Goal: Complete Application Form: Complete application form

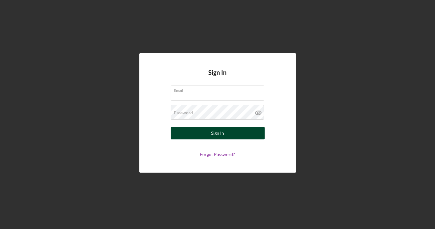
type input "[EMAIL_ADDRESS][DOMAIN_NAME]"
click at [205, 127] on button "Sign In" at bounding box center [217, 133] width 94 height 13
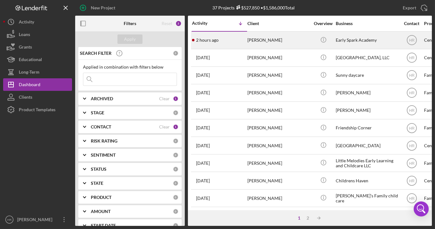
click at [282, 39] on div "[PERSON_NAME]" at bounding box center [278, 40] width 63 height 17
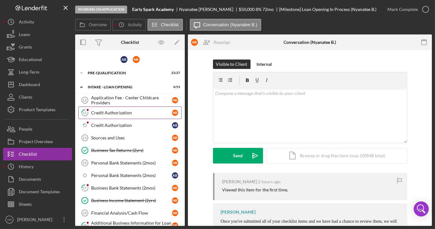
click at [119, 113] on div "Credit Authorization" at bounding box center [131, 112] width 81 height 5
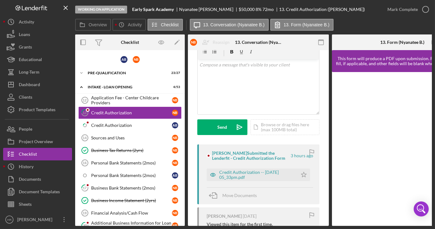
scroll to position [85, 0]
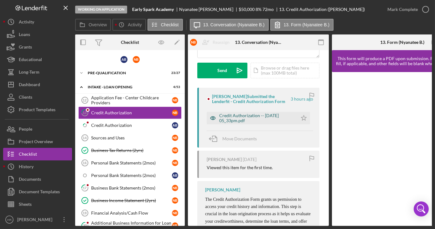
click at [249, 122] on div "Credit Authorization -- [DATE] 05_33pm.pdf" at bounding box center [256, 118] width 75 height 10
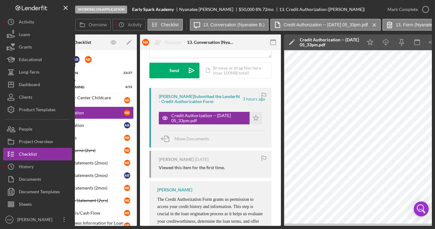
scroll to position [0, 55]
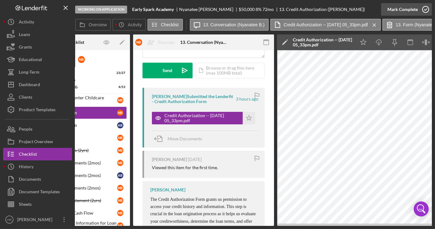
click at [423, 9] on icon "button" at bounding box center [425, 10] width 16 height 16
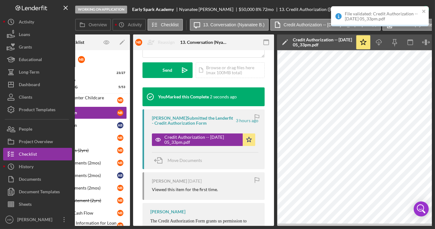
scroll to position [0, 0]
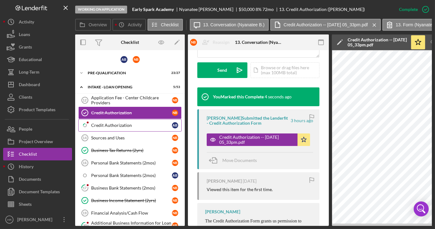
click at [120, 126] on div "Credit Authorization" at bounding box center [131, 125] width 81 height 5
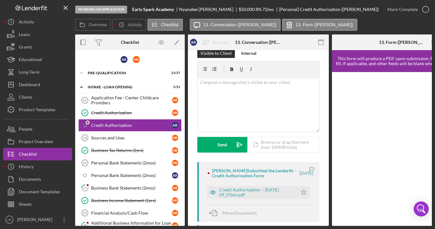
scroll to position [28, 0]
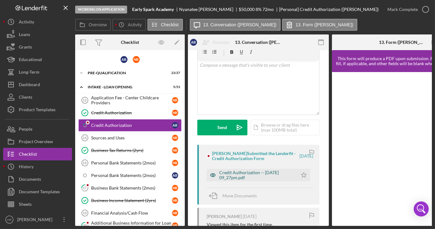
click at [242, 172] on div "Credit Authorization -- [DATE] 09_27pm.pdf" at bounding box center [256, 175] width 75 height 10
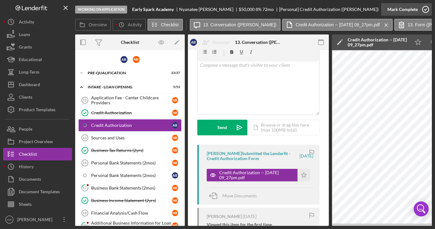
click at [426, 12] on icon "button" at bounding box center [425, 10] width 16 height 16
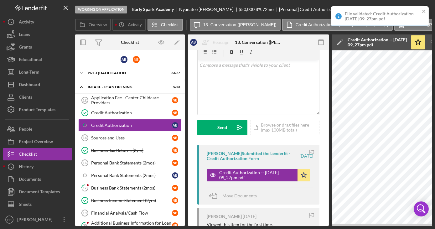
scroll to position [121, 0]
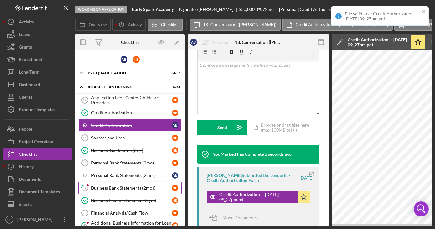
click at [123, 185] on div "Business Bank Statements (2mos)" at bounding box center [131, 187] width 81 height 5
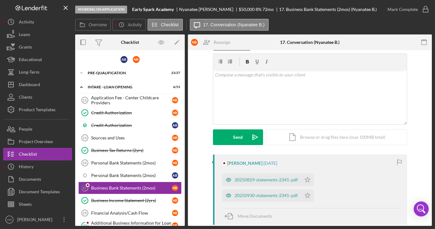
scroll to position [28, 0]
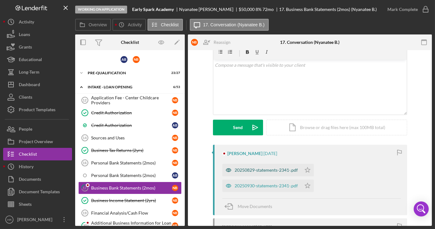
click at [256, 166] on div "20250829-statements-2341-.pdf" at bounding box center [261, 170] width 79 height 13
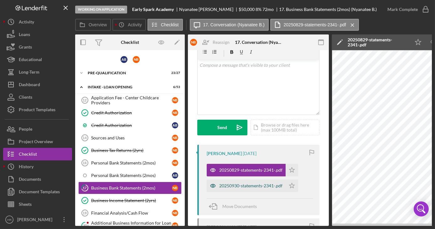
click at [239, 184] on div "20250930-statements-2341-.pdf" at bounding box center [250, 185] width 63 height 5
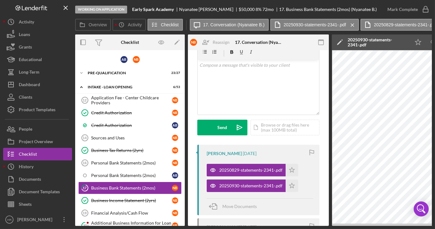
drag, startPoint x: 266, startPoint y: 226, endPoint x: 276, endPoint y: 220, distance: 11.5
click at [276, 220] on div "Working on Application Early Spark Academy [PERSON_NAME] $50,000 $25,000 8 % 72…" at bounding box center [217, 114] width 435 height 229
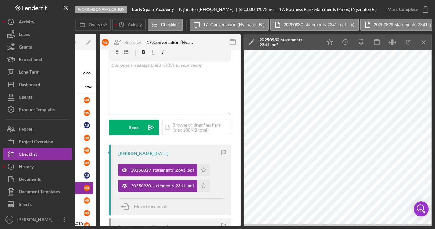
scroll to position [0, 89]
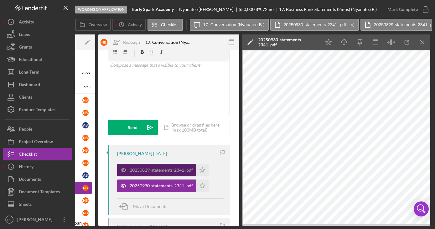
click at [163, 169] on div "20250829-statements-2341-.pdf" at bounding box center [161, 169] width 63 height 5
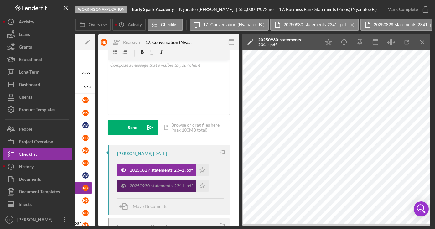
click at [165, 185] on div "20250930-statements-2341-.pdf" at bounding box center [161, 185] width 63 height 5
drag, startPoint x: 174, startPoint y: 226, endPoint x: 257, endPoint y: 226, distance: 82.9
click at [257, 226] on div "Working on Application Early Spark Academy [PERSON_NAME] $50,000 $25,000 8 % 72…" at bounding box center [217, 114] width 435 height 229
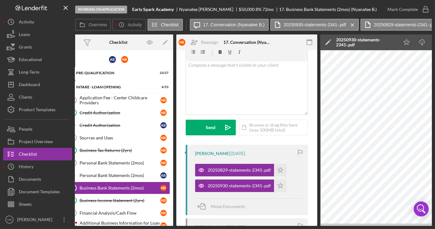
scroll to position [0, 0]
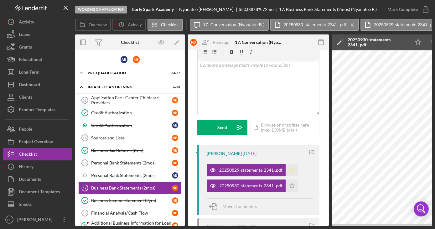
click at [291, 170] on icon "Icon/Star" at bounding box center [291, 170] width 13 height 13
click at [292, 188] on icon "Icon/Star" at bounding box center [291, 185] width 13 height 13
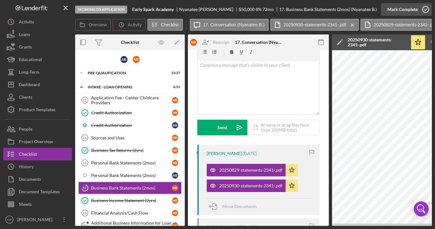
click at [425, 14] on icon "button" at bounding box center [425, 10] width 16 height 16
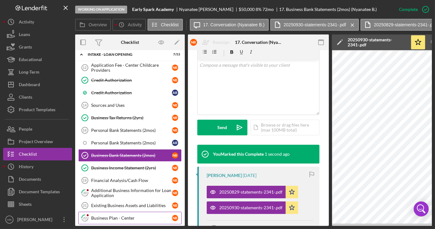
scroll to position [57, 0]
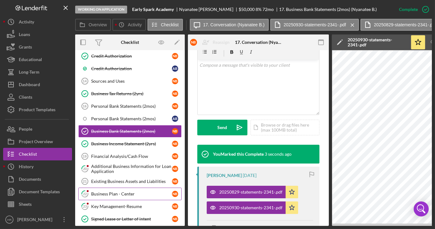
click at [127, 191] on div "Business Plan - Center" at bounding box center [131, 193] width 81 height 5
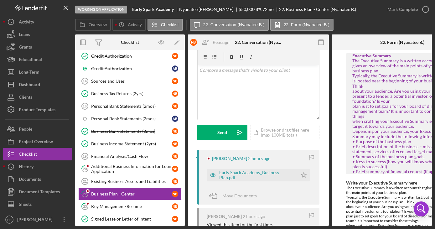
scroll to position [57, 0]
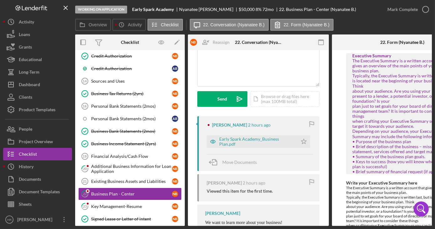
drag, startPoint x: 237, startPoint y: 140, endPoint x: 203, endPoint y: 136, distance: 34.0
click at [237, 140] on div "Early Spark Academy_Business Plan.pdf" at bounding box center [256, 141] width 75 height 10
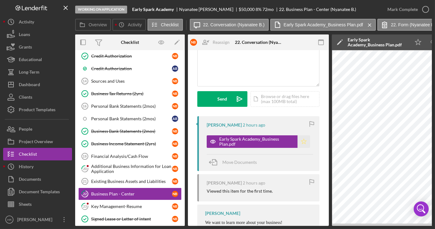
click at [303, 140] on icon "Icon/Star" at bounding box center [303, 141] width 13 height 13
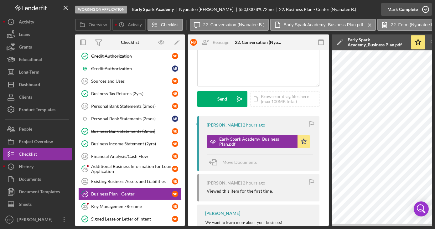
click at [426, 8] on icon "button" at bounding box center [425, 10] width 16 height 16
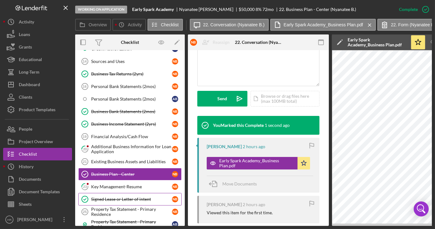
scroll to position [85, 0]
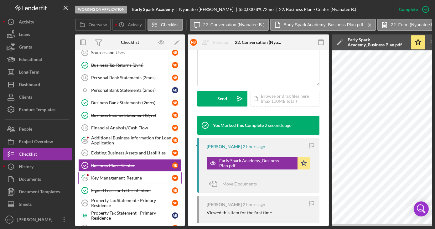
drag, startPoint x: 132, startPoint y: 174, endPoint x: 137, endPoint y: 173, distance: 4.9
click at [133, 175] on div "Key Management-Resume" at bounding box center [131, 177] width 81 height 5
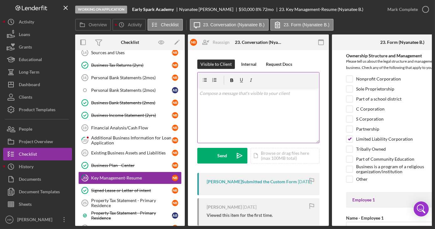
click at [266, 97] on div "v Color teal Color pink Remove color Add row above Add row below Add column bef…" at bounding box center [257, 115] width 121 height 55
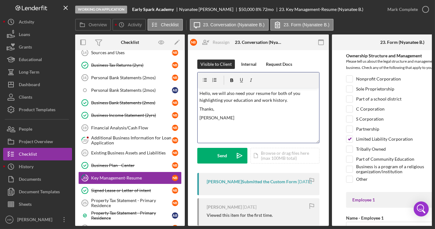
click at [268, 92] on p "Hello, we will also need your resume for both of you highlighting your educatio…" at bounding box center [258, 97] width 118 height 14
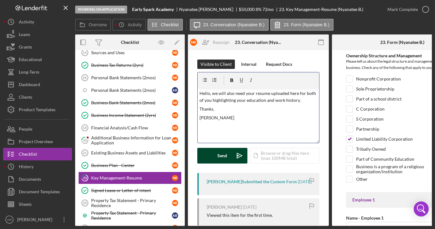
click at [219, 153] on div "Send" at bounding box center [222, 156] width 10 height 16
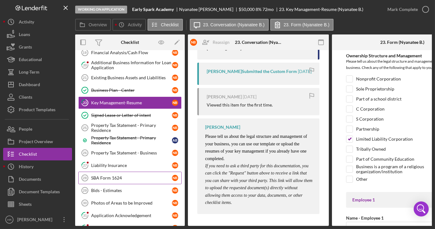
scroll to position [170, 0]
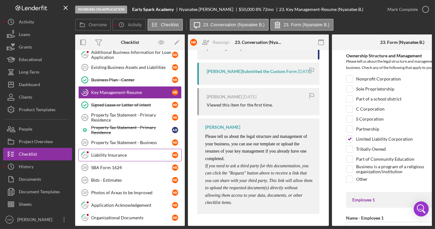
click at [112, 152] on div "Liability Insurance" at bounding box center [131, 154] width 81 height 5
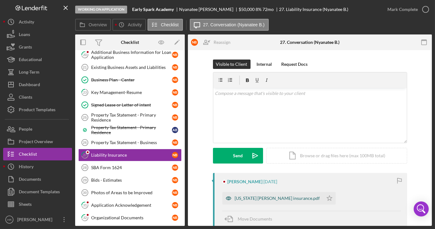
click at [249, 197] on div "[US_STATE] [PERSON_NAME] insurance.pdf" at bounding box center [277, 198] width 85 height 5
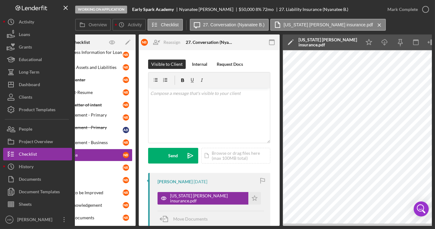
scroll to position [0, 88]
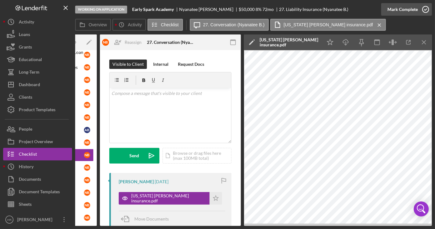
click at [425, 7] on icon "button" at bounding box center [425, 10] width 16 height 16
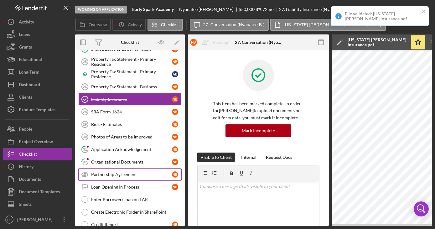
scroll to position [227, 0]
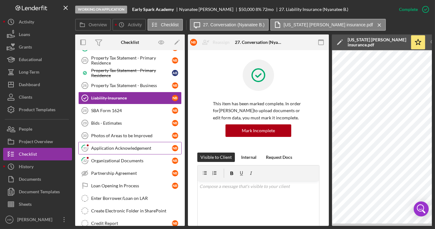
click at [118, 148] on link "31 Application Acknowledgement N B" at bounding box center [129, 148] width 103 height 13
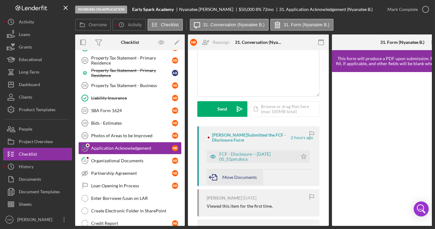
scroll to position [57, 0]
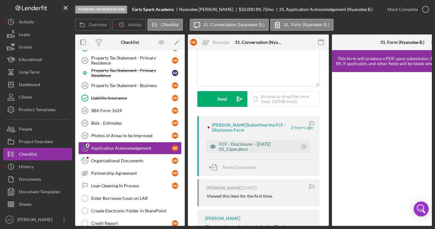
click at [247, 142] on div "FCF - Disclosure -- [DATE] 05_51pm.docx" at bounding box center [256, 146] width 75 height 10
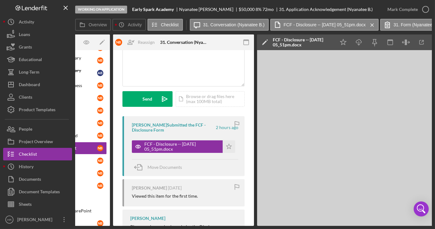
scroll to position [0, 75]
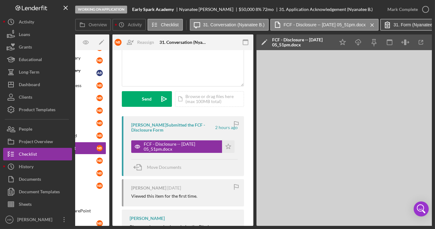
drag, startPoint x: 425, startPoint y: 7, endPoint x: 409, endPoint y: 22, distance: 22.8
click at [0, 0] on icon "button" at bounding box center [0, 0] width 0 height 0
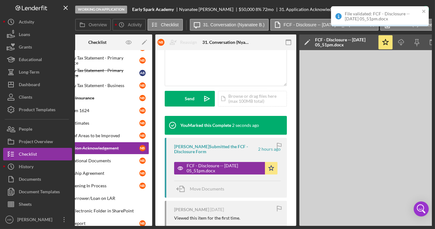
scroll to position [0, 0]
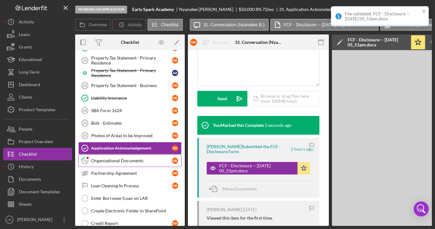
click at [124, 160] on link "32 Organizational Documents N B" at bounding box center [129, 160] width 103 height 13
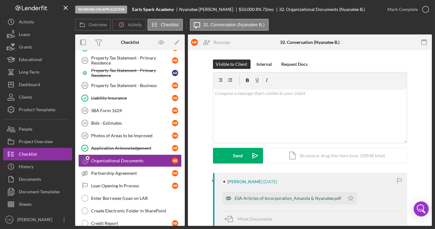
click at [273, 201] on div "ESA Articles of Incorporation_Amanda & Nyanatee.pdf" at bounding box center [283, 198] width 122 height 13
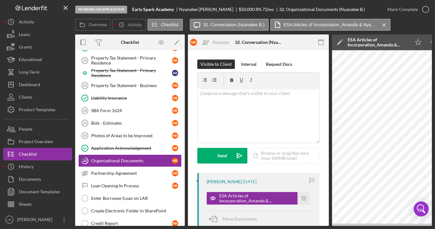
drag, startPoint x: 296, startPoint y: 223, endPoint x: 330, endPoint y: 222, distance: 33.8
click at [330, 222] on div "Overview Internal Workflow Stage Working on Application Icon/Dropdown Arrow Arc…" at bounding box center [253, 129] width 356 height 191
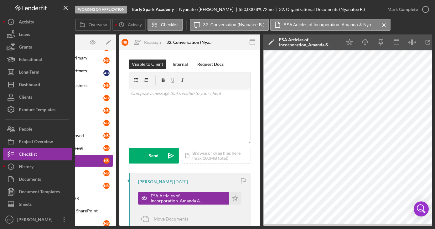
scroll to position [0, 76]
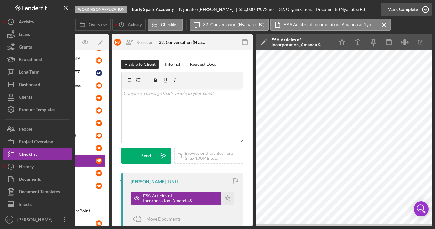
click at [425, 9] on icon "button" at bounding box center [425, 10] width 16 height 16
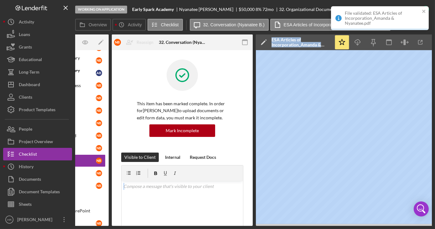
drag, startPoint x: 280, startPoint y: 225, endPoint x: 176, endPoint y: 229, distance: 104.3
click at [176, 228] on html "Working on Application Early Spark Academy [PERSON_NAME] $50,000 $25,000 8 % 72…" at bounding box center [217, 114] width 435 height 229
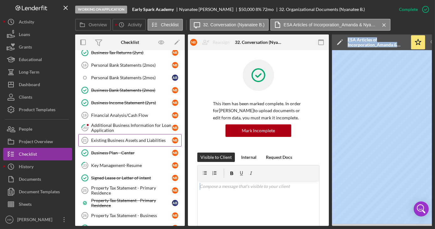
scroll to position [57, 0]
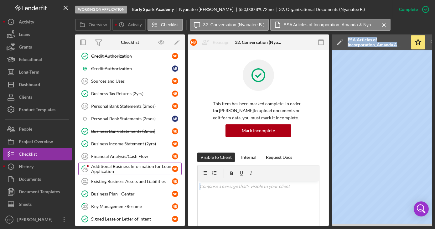
click at [114, 165] on div "Additional Business Information for Loan Application" at bounding box center [131, 169] width 81 height 10
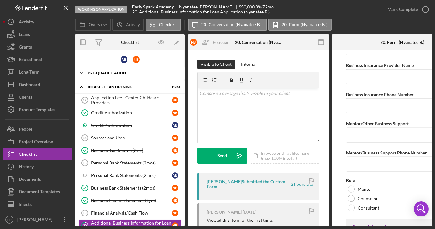
click at [117, 74] on div "Pre-Qualification" at bounding box center [132, 73] width 89 height 4
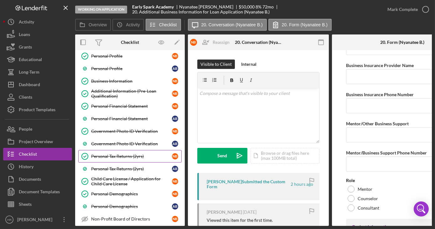
scroll to position [85, 0]
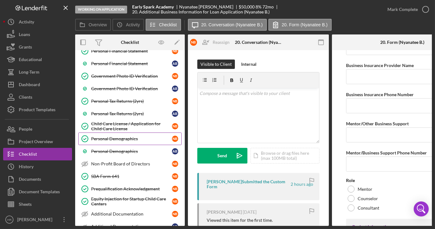
click at [115, 136] on div "Personal Demographics" at bounding box center [131, 138] width 81 height 5
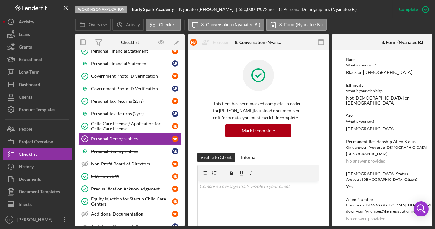
scroll to position [433, 0]
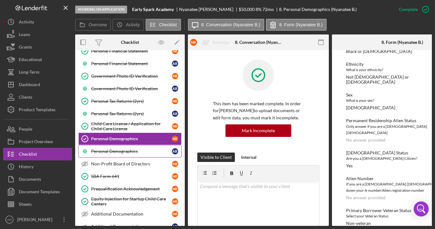
click at [110, 145] on link "Personal Demographics A B" at bounding box center [129, 151] width 103 height 13
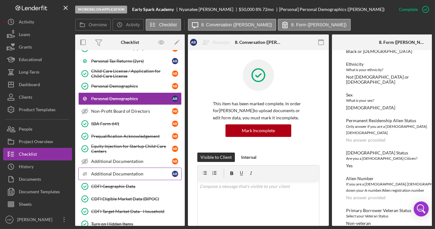
scroll to position [170, 0]
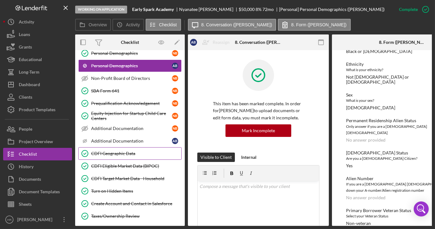
click at [116, 151] on div "CDFI Geographic Data" at bounding box center [136, 153] width 90 height 5
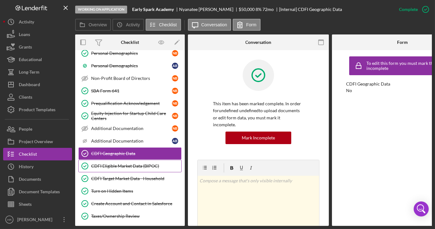
click at [113, 163] on div "CDFI Eligible Market Data (BIPOC)" at bounding box center [136, 165] width 90 height 5
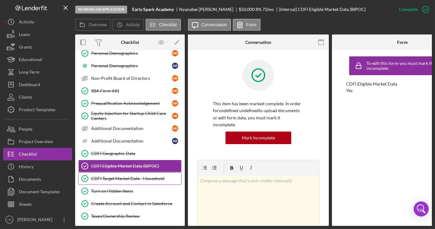
click at [108, 176] on div "CDFI Target Market Data - Household" at bounding box center [136, 178] width 90 height 5
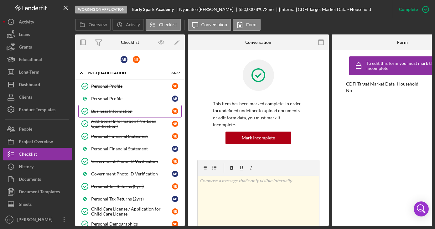
click at [107, 109] on div "Business Information" at bounding box center [131, 111] width 81 height 5
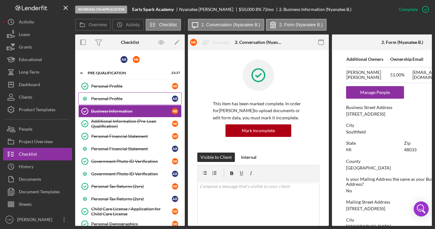
click at [118, 99] on div "Personal Profile" at bounding box center [131, 98] width 81 height 5
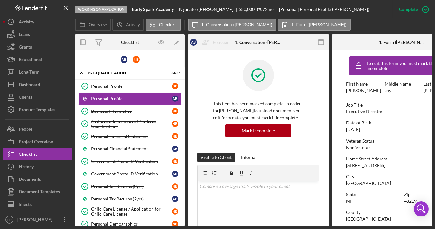
scroll to position [28, 0]
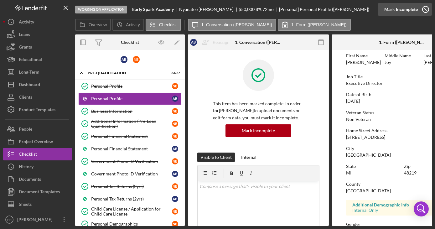
click at [427, 11] on icon "button" at bounding box center [425, 10] width 16 height 16
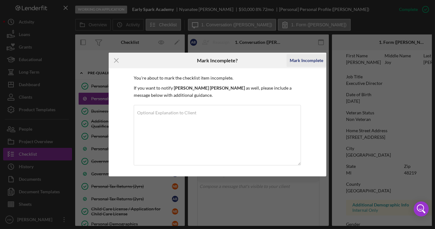
click at [306, 61] on div "Mark Incomplete" at bounding box center [305, 60] width 33 height 13
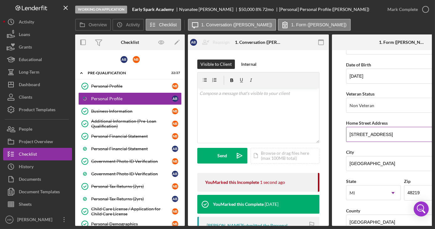
scroll to position [57, 0]
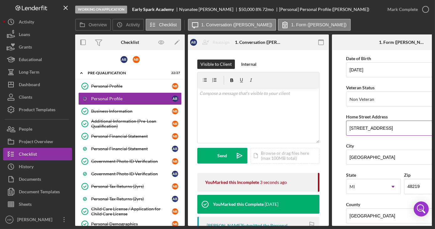
drag, startPoint x: 387, startPoint y: 126, endPoint x: 363, endPoint y: 125, distance: 24.4
click at [363, 125] on input "[STREET_ADDRESS]" at bounding box center [402, 127] width 113 height 15
type input "[STREET_ADDRESS]"
click at [337, 80] on form "First Name [PERSON_NAME] Middle Name [PERSON_NAME] Last Name [PERSON_NAME] Job …" at bounding box center [402, 138] width 141 height 176
drag, startPoint x: 377, startPoint y: 157, endPoint x: 329, endPoint y: 144, distance: 49.2
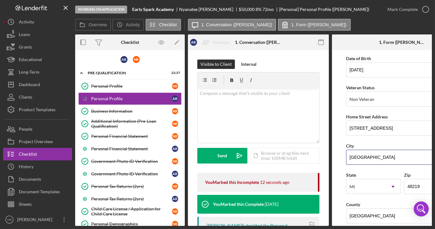
click at [328, 152] on div "Overview Internal Workflow Stage Working on Application Icon/Dropdown Arrow Arc…" at bounding box center [253, 129] width 356 height 191
click at [377, 158] on input "D" at bounding box center [402, 157] width 113 height 15
type input "[GEOGRAPHIC_DATA]"
click at [380, 155] on input "[GEOGRAPHIC_DATA]" at bounding box center [402, 157] width 113 height 15
click at [341, 139] on form "First Name [PERSON_NAME] Middle Name [PERSON_NAME] Last Name [PERSON_NAME] Job …" at bounding box center [402, 138] width 141 height 176
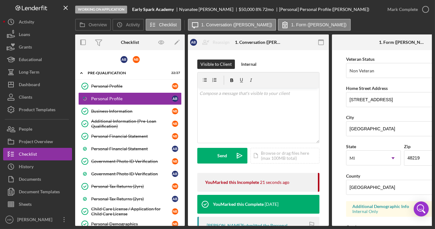
scroll to position [114, 0]
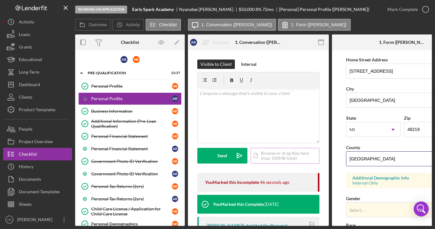
drag, startPoint x: 376, startPoint y: 155, endPoint x: 315, endPoint y: 156, distance: 60.7
click at [315, 156] on div "Overview Internal Workflow Stage Working on Application Icon/Dropdown Arrow Arc…" at bounding box center [253, 129] width 356 height 191
type input "[PERSON_NAME]"
click at [336, 119] on form "First Name [PERSON_NAME] Middle Name [PERSON_NAME] Last Name [PERSON_NAME] Job …" at bounding box center [402, 138] width 141 height 176
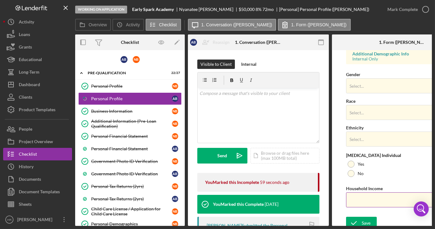
scroll to position [242, 0]
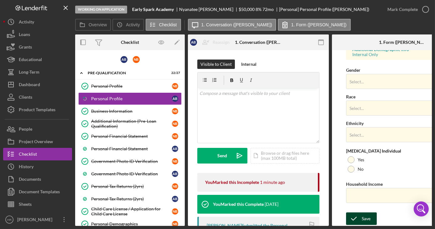
click at [376, 216] on div "Save Save" at bounding box center [402, 218] width 113 height 13
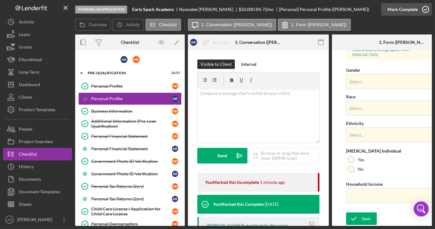
click at [425, 11] on icon "button" at bounding box center [425, 10] width 16 height 16
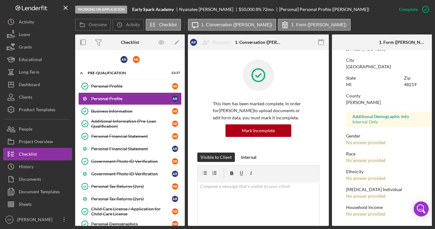
scroll to position [118, 0]
click at [123, 86] on div "Personal Profile" at bounding box center [131, 86] width 81 height 5
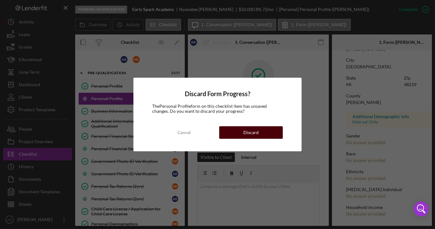
click at [269, 132] on button "Discard" at bounding box center [251, 132] width 64 height 13
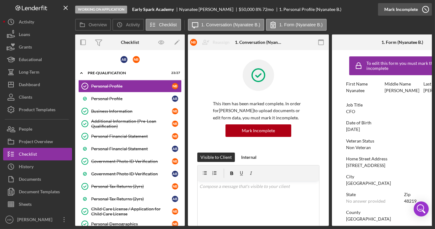
click at [426, 10] on icon "button" at bounding box center [425, 10] width 16 height 16
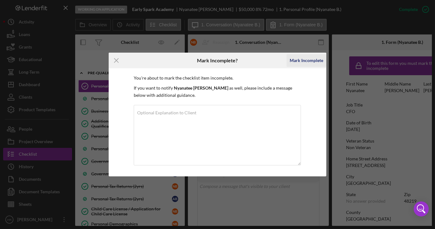
click at [310, 58] on div "Mark Incomplete" at bounding box center [305, 60] width 33 height 13
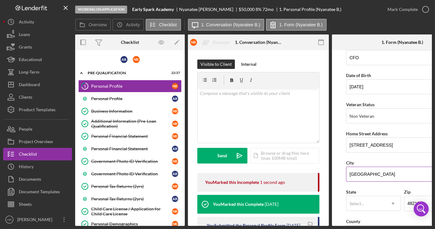
scroll to position [57, 0]
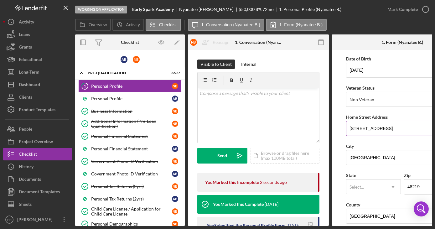
drag, startPoint x: 397, startPoint y: 123, endPoint x: 389, endPoint y: 123, distance: 7.5
click at [389, 123] on input "[STREET_ADDRESS]" at bounding box center [402, 128] width 113 height 15
type input "[STREET_ADDRESS]"
click at [368, 111] on div "First Name Nyanatee Middle Name [PERSON_NAME] Last Name [PERSON_NAME] Job Title…" at bounding box center [402, 196] width 113 height 398
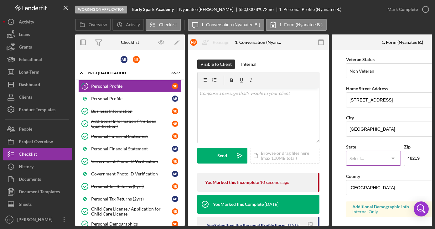
click at [365, 157] on div "Select..." at bounding box center [365, 158] width 39 height 14
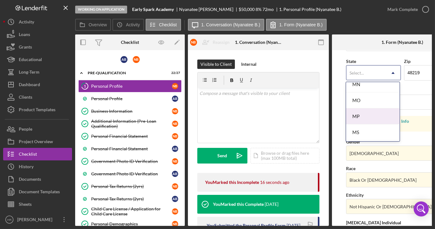
scroll to position [512, 0]
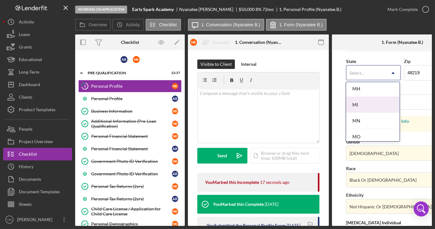
click at [357, 103] on div "MI" at bounding box center [372, 105] width 53 height 16
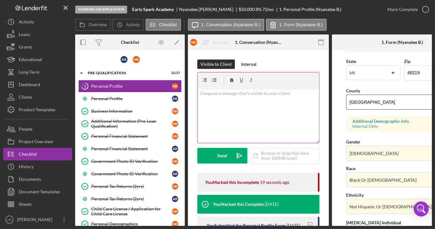
drag, startPoint x: 379, startPoint y: 100, endPoint x: 316, endPoint y: 89, distance: 63.2
click at [316, 89] on div "Overview Internal Workflow Stage Working on Application Icon/Dropdown Arrow Arc…" at bounding box center [253, 129] width 356 height 191
type input "[PERSON_NAME]"
click at [346, 87] on div "County" at bounding box center [402, 91] width 113 height 8
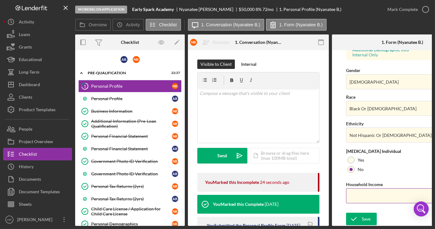
scroll to position [242, 0]
click at [370, 218] on button "Save" at bounding box center [361, 218] width 31 height 13
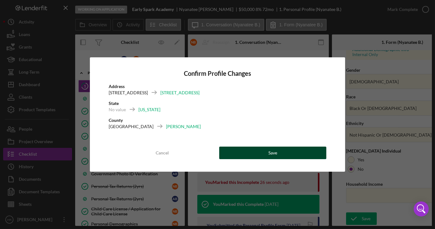
click at [301, 154] on button "Save" at bounding box center [272, 152] width 107 height 13
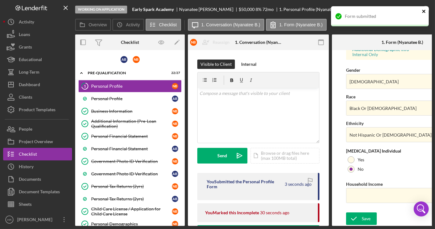
click at [424, 13] on icon "close" at bounding box center [423, 11] width 3 height 3
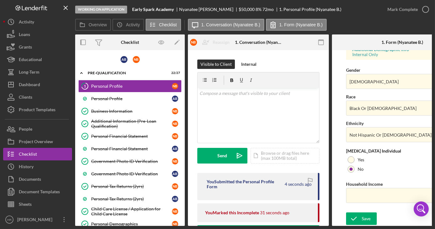
click at [425, 8] on div "Form submitted" at bounding box center [379, 6] width 100 height 3
click at [426, 12] on icon "button" at bounding box center [425, 10] width 16 height 16
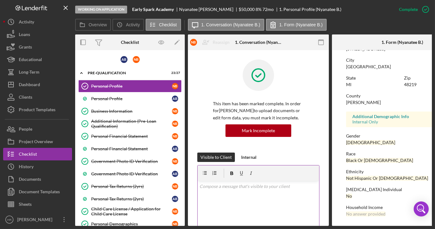
scroll to position [118, 0]
drag, startPoint x: 137, startPoint y: 98, endPoint x: 169, endPoint y: 91, distance: 32.9
click at [137, 98] on div "Personal Profile" at bounding box center [131, 98] width 81 height 5
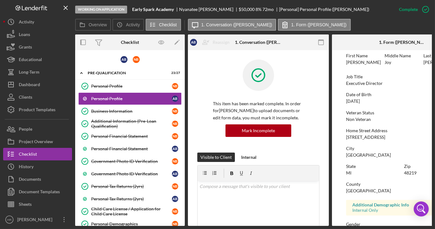
scroll to position [28, 0]
click at [425, 12] on icon "button" at bounding box center [425, 10] width 16 height 16
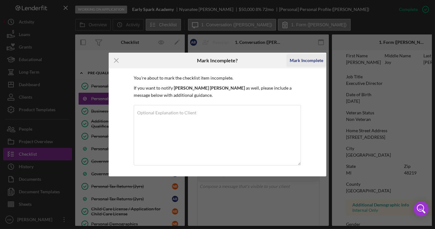
click at [308, 60] on div "Mark Incomplete" at bounding box center [305, 60] width 33 height 13
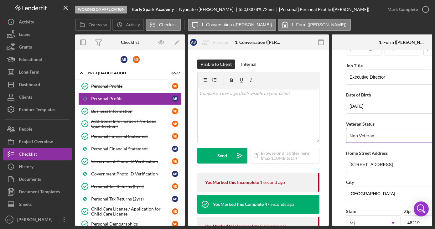
scroll to position [28, 0]
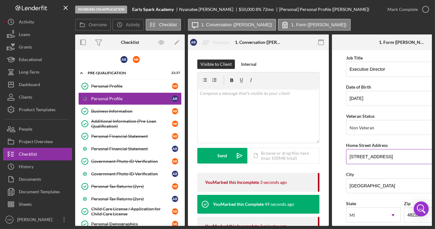
drag, startPoint x: 390, startPoint y: 151, endPoint x: 362, endPoint y: 154, distance: 28.1
click at [362, 154] on input "[STREET_ADDRESS]" at bounding box center [402, 156] width 113 height 15
type input "[STREET_ADDRESS]"
drag, startPoint x: 337, startPoint y: 140, endPoint x: 348, endPoint y: 142, distance: 11.3
click at [337, 139] on form "First Name [PERSON_NAME] Middle Name [PERSON_NAME] Last Name [PERSON_NAME] Job …" at bounding box center [402, 138] width 141 height 176
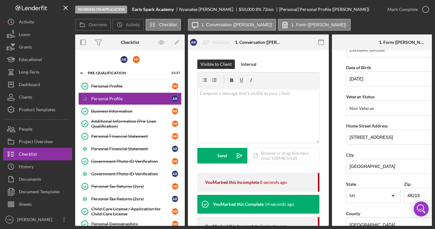
scroll to position [57, 0]
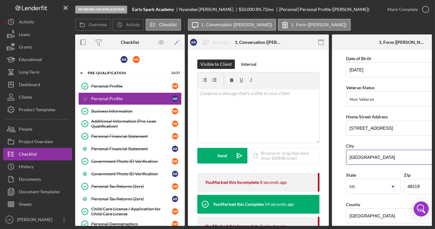
drag, startPoint x: 373, startPoint y: 159, endPoint x: 318, endPoint y: 140, distance: 57.8
click at [327, 157] on div "Overview Internal Workflow Stage Working on Application Icon/Dropdown Arrow Arc…" at bounding box center [253, 129] width 356 height 191
type input "[GEOGRAPHIC_DATA]"
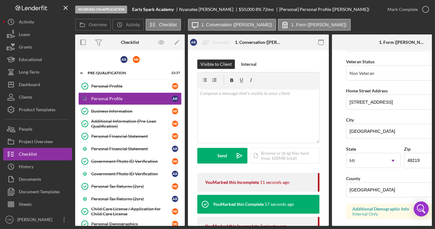
scroll to position [114, 0]
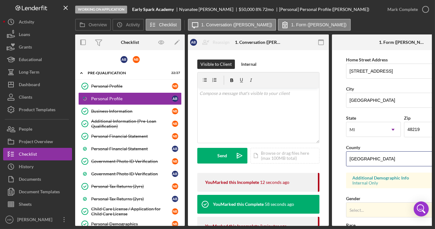
drag, startPoint x: 383, startPoint y: 157, endPoint x: 289, endPoint y: 146, distance: 94.5
click at [292, 150] on div "Overview Internal Workflow Stage Working on Application Icon/Dropdown Arrow Arc…" at bounding box center [253, 129] width 356 height 191
type input "[PERSON_NAME]"
click at [339, 124] on form "First Name [PERSON_NAME] Middle Name [PERSON_NAME] Last Name [PERSON_NAME] Job …" at bounding box center [402, 138] width 141 height 176
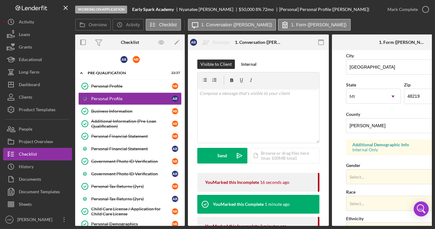
scroll to position [171, 0]
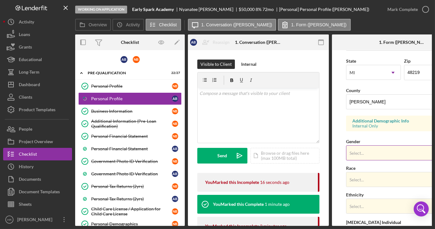
click at [363, 150] on div "Select..." at bounding box center [356, 152] width 14 height 5
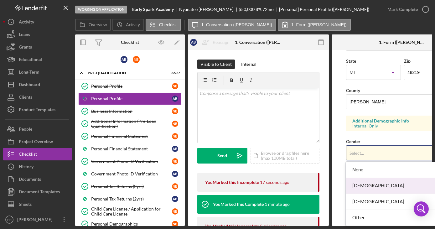
click at [366, 183] on div "[DEMOGRAPHIC_DATA]" at bounding box center [401, 186] width 110 height 16
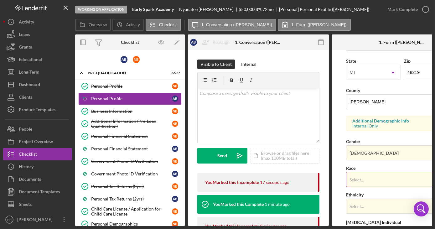
click at [365, 178] on div "Select..." at bounding box center [394, 179] width 97 height 14
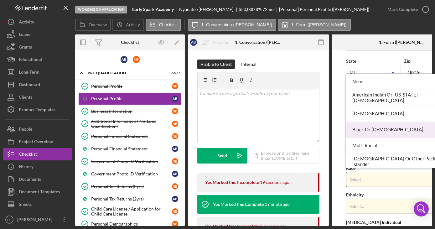
click at [364, 131] on div "Black Or [DEMOGRAPHIC_DATA]" at bounding box center [401, 130] width 110 height 16
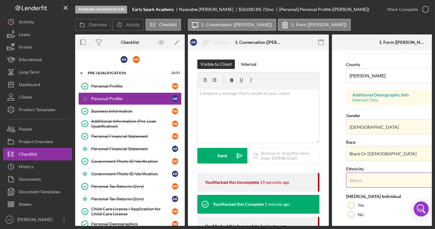
scroll to position [228, 0]
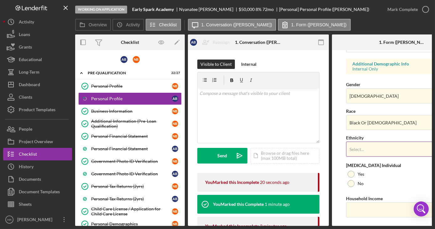
click at [360, 152] on div "Select..." at bounding box center [394, 149] width 97 height 14
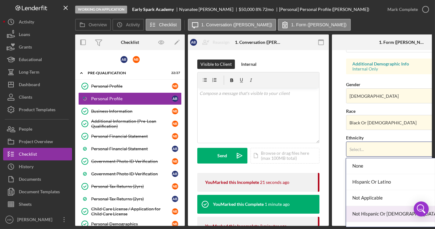
click at [364, 215] on div "Not Hispanic Or [DEMOGRAPHIC_DATA]" at bounding box center [401, 214] width 110 height 16
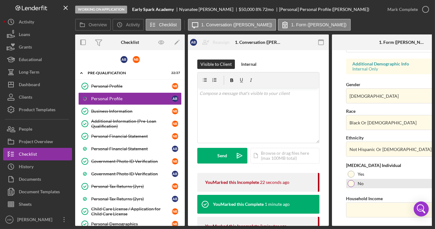
click at [350, 182] on div at bounding box center [350, 183] width 7 height 7
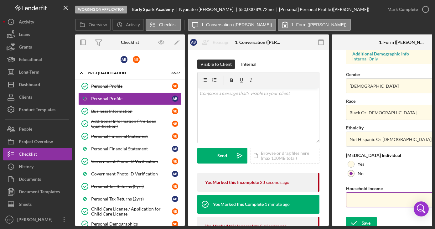
scroll to position [242, 0]
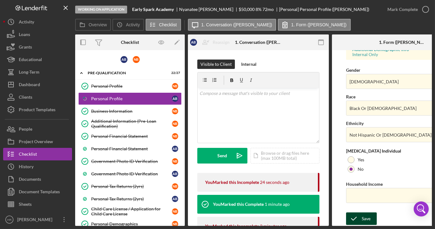
click at [362, 219] on div "Save" at bounding box center [365, 218] width 9 height 13
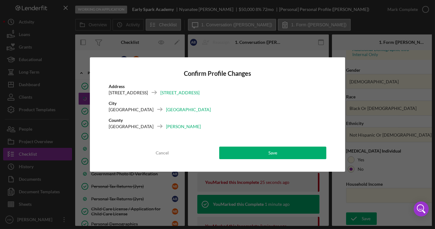
drag, startPoint x: 270, startPoint y: 150, endPoint x: 276, endPoint y: 145, distance: 7.6
click at [272, 149] on div "Save" at bounding box center [272, 152] width 9 height 13
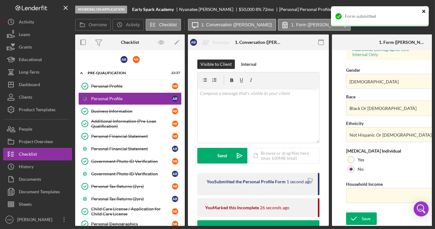
click at [425, 11] on icon "close" at bounding box center [423, 11] width 4 height 5
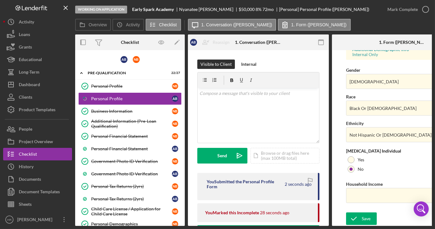
click at [425, 11] on div "Form submitted" at bounding box center [379, 19] width 100 height 28
click at [0, 0] on icon "button" at bounding box center [0, 0] width 0 height 0
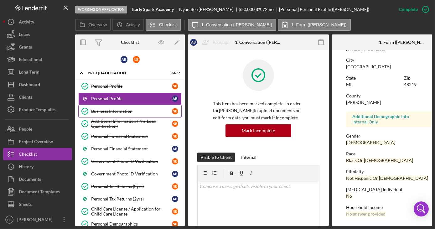
scroll to position [118, 0]
drag, startPoint x: 118, startPoint y: 109, endPoint x: 151, endPoint y: 106, distance: 33.3
click at [120, 109] on div "Business Information" at bounding box center [131, 111] width 81 height 5
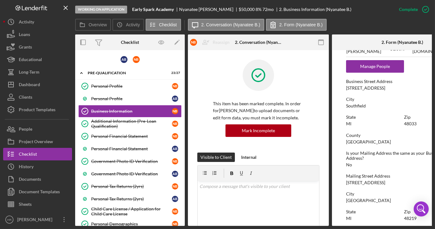
scroll to position [341, 0]
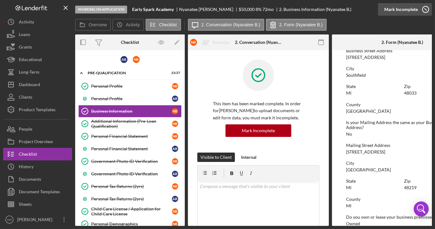
click at [425, 8] on icon "button" at bounding box center [425, 10] width 16 height 16
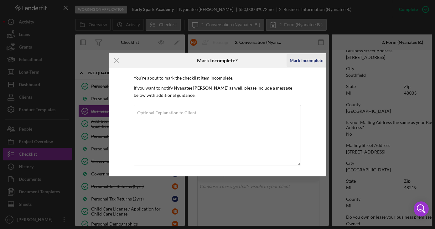
click at [301, 60] on div "Mark Incomplete" at bounding box center [305, 60] width 33 height 13
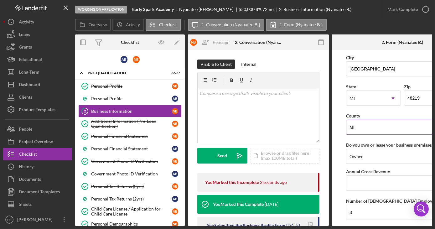
scroll to position [593, 0]
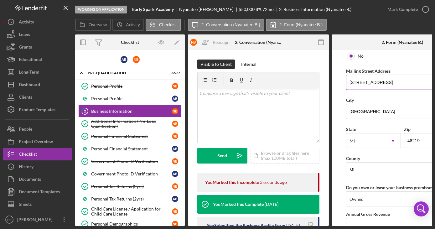
drag, startPoint x: 386, startPoint y: 79, endPoint x: 363, endPoint y: 80, distance: 22.9
click at [363, 80] on input "[STREET_ADDRESS]" at bounding box center [402, 82] width 113 height 15
type input "[STREET_ADDRESS]"
click at [337, 57] on form "Business Name Early Spark Academy DBA Early Spark Academy Business Start Date […" at bounding box center [402, 138] width 141 height 176
drag, startPoint x: 372, startPoint y: 109, endPoint x: 329, endPoint y: 118, distance: 44.1
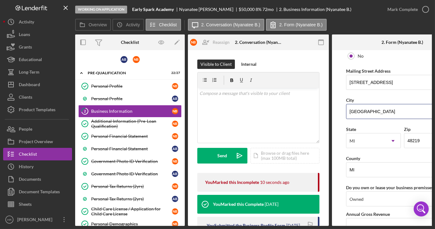
click at [329, 119] on div "Overview Internal Workflow Stage Working on Application Icon/Dropdown Arrow Arc…" at bounding box center [253, 129] width 356 height 191
type input "[GEOGRAPHIC_DATA]"
drag, startPoint x: 383, startPoint y: 105, endPoint x: 301, endPoint y: 88, distance: 83.7
click at [305, 91] on div "Overview Internal Workflow Stage Working on Application Icon/Dropdown Arrow Arc…" at bounding box center [253, 129] width 356 height 191
type input "[GEOGRAPHIC_DATA]"
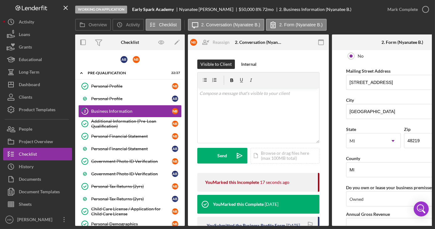
click at [340, 87] on form "Business Name Early Spark Academy DBA Early Spark Academy Business Start Date […" at bounding box center [402, 138] width 141 height 176
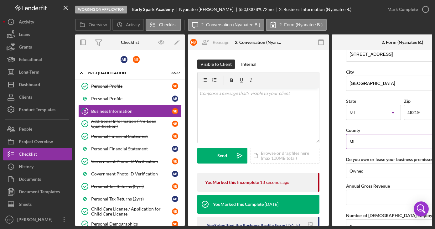
scroll to position [621, 0]
drag, startPoint x: 354, startPoint y: 138, endPoint x: 338, endPoint y: 138, distance: 16.3
click at [339, 139] on form "Business Name Early Spark Academy DBA Early Spark Academy Business Start Date […" at bounding box center [402, 138] width 141 height 176
type input "[PERSON_NAME]"
click at [337, 126] on form "Business Name Early Spark Academy DBA Early Spark Academy Business Start Date […" at bounding box center [402, 138] width 141 height 176
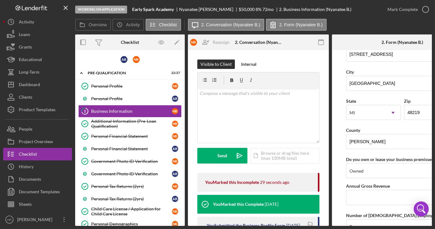
scroll to position [721, 0]
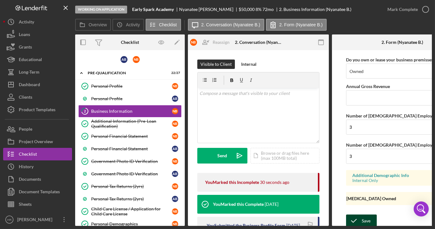
click at [368, 217] on div "Save" at bounding box center [365, 220] width 9 height 13
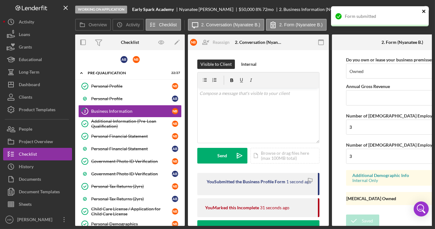
click at [425, 11] on icon "close" at bounding box center [423, 11] width 4 height 5
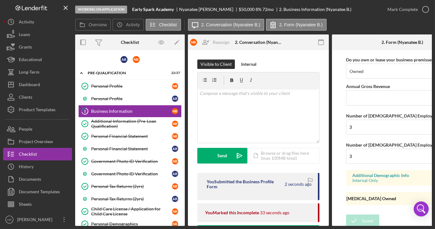
click at [424, 11] on div "Working on Application Early Spark Academy [PERSON_NAME] $50,000 $25,000 8 % 72…" at bounding box center [217, 114] width 435 height 229
click at [0, 0] on icon "button" at bounding box center [0, 0] width 0 height 0
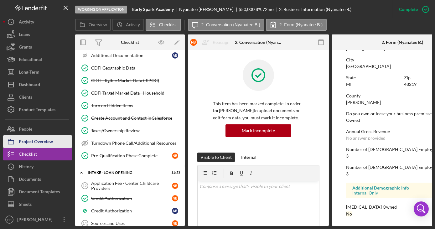
scroll to position [256, 0]
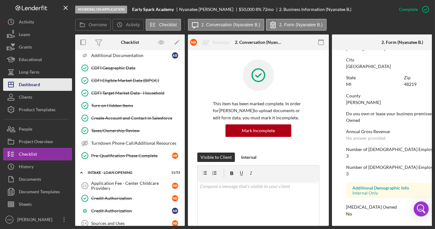
click at [36, 88] on div "Dashboard" at bounding box center [29, 85] width 21 height 14
